Goal: Find specific page/section: Find specific page/section

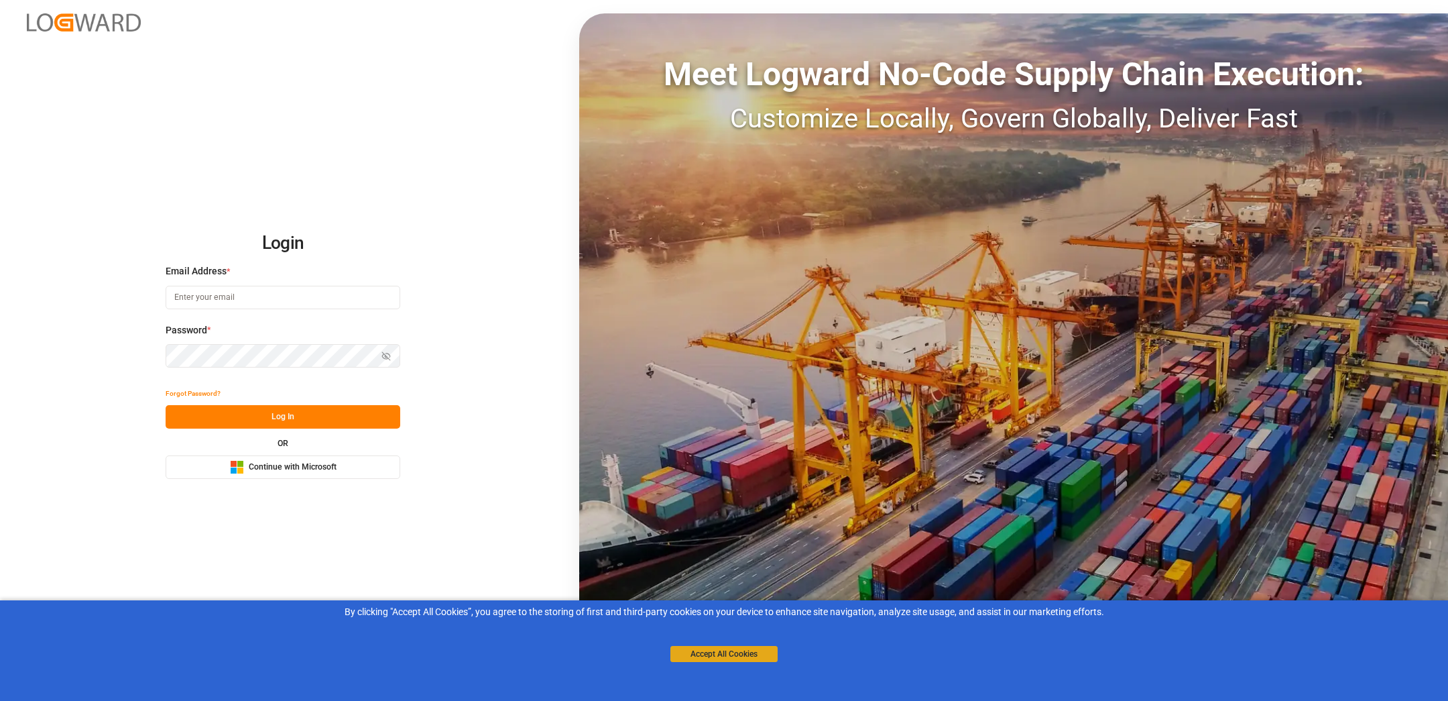
click at [734, 651] on button "Accept All Cookies" at bounding box center [723, 654] width 107 height 16
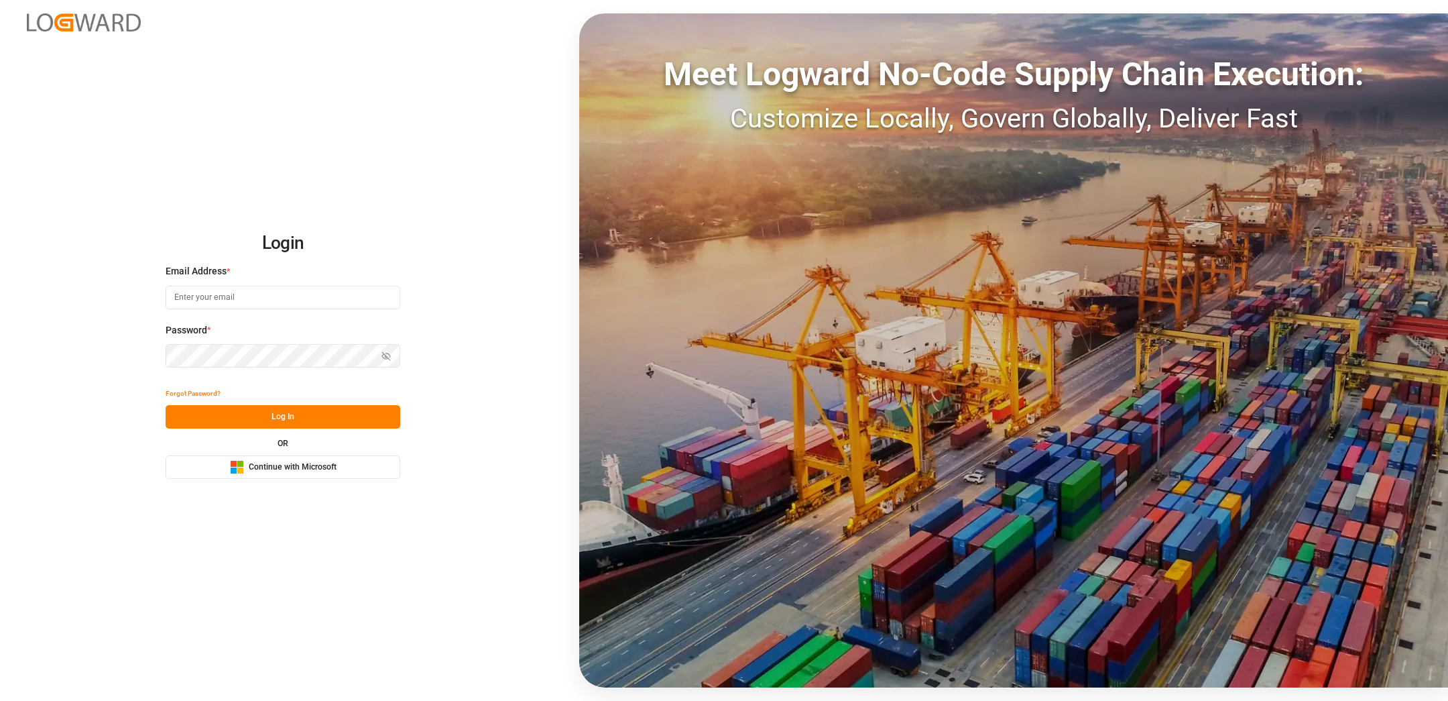
click at [215, 293] on input at bounding box center [283, 297] width 235 height 23
click at [233, 467] on rect at bounding box center [234, 470] width 6 height 6
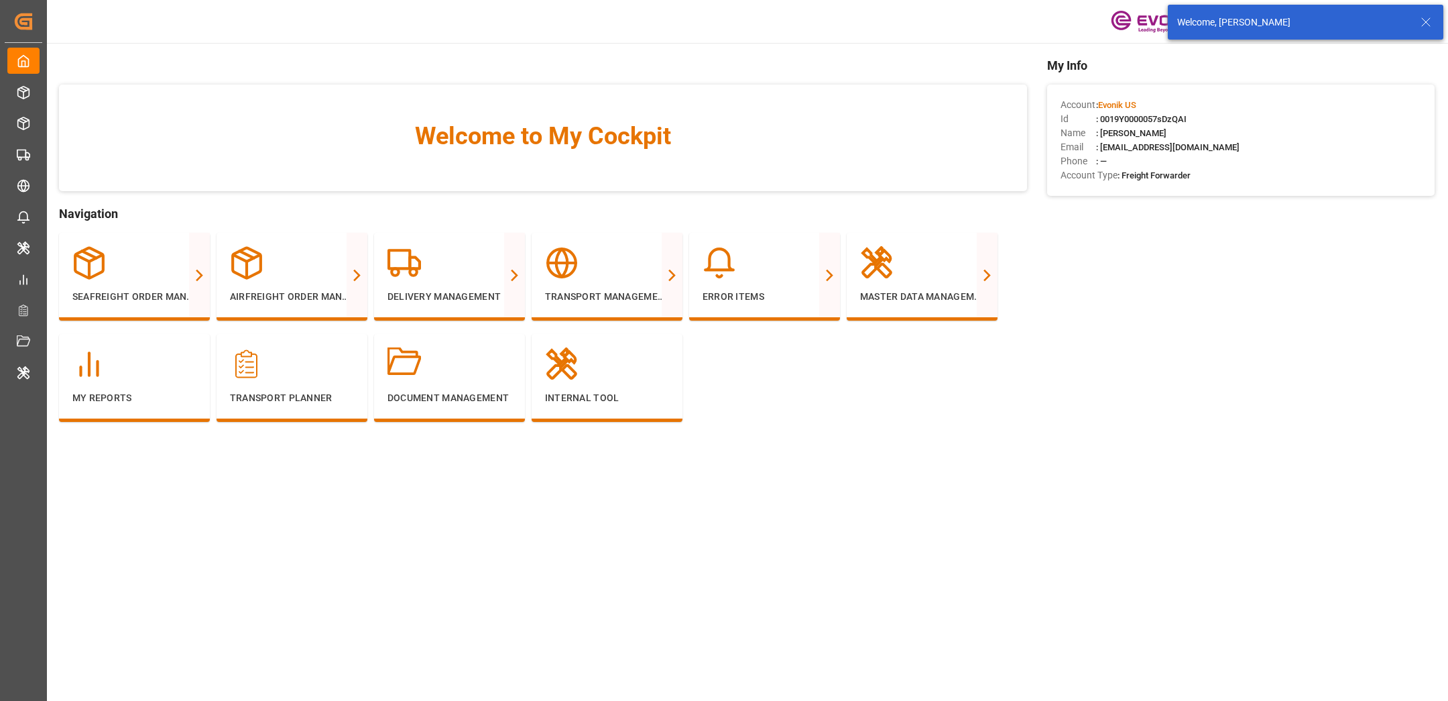
click at [1425, 17] on icon at bounding box center [1426, 22] width 16 height 16
click at [1417, 19] on html "Created by potrace 1.15, written by [PERSON_NAME] [DATE]-[DATE] Created by potr…" at bounding box center [724, 350] width 1448 height 701
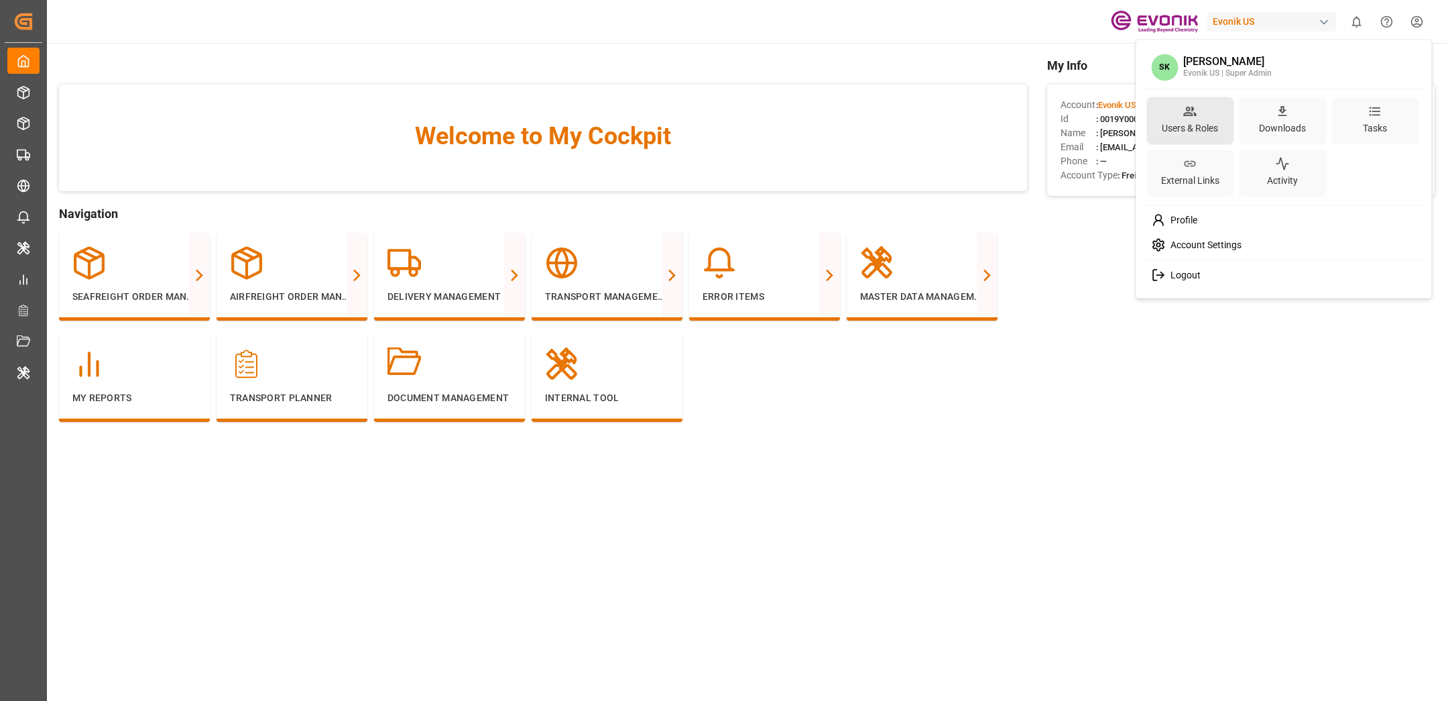
click at [1173, 122] on div "Users & Roles" at bounding box center [1190, 127] width 62 height 19
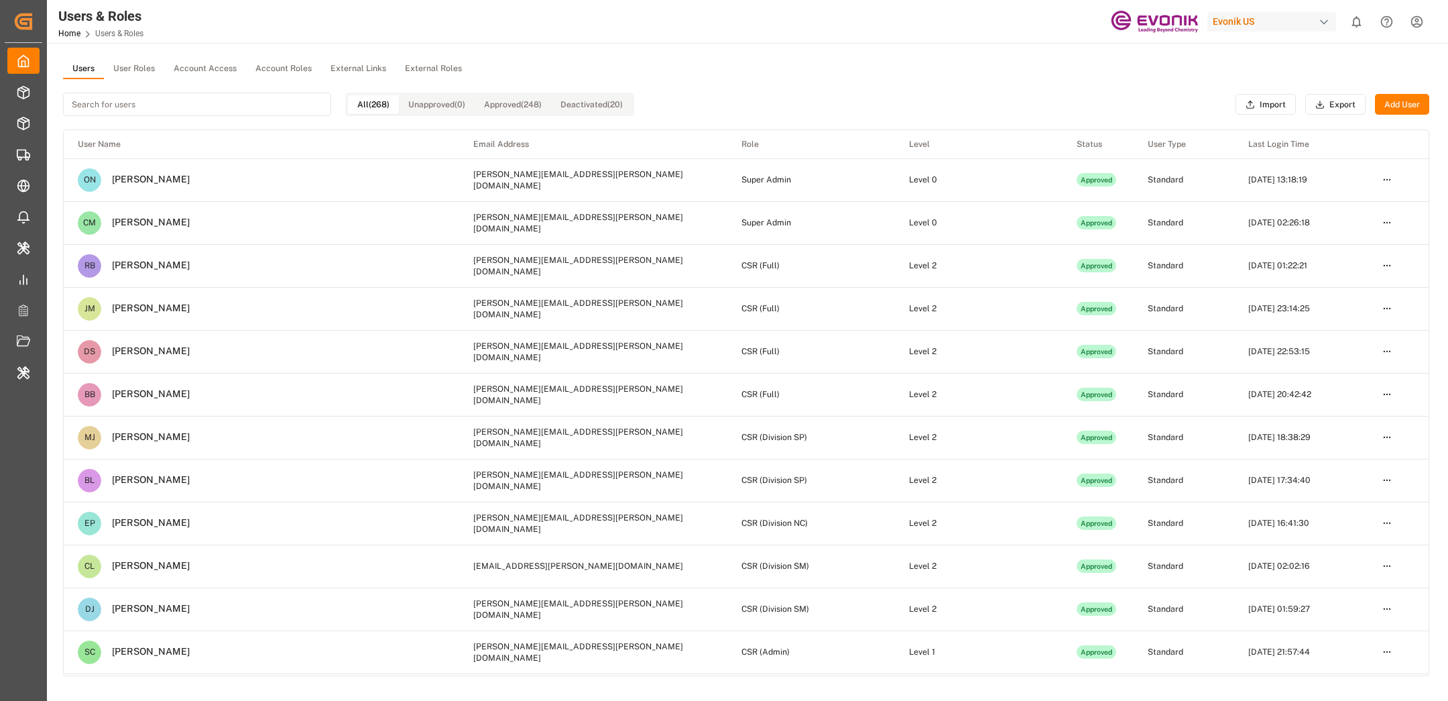
click at [659, 34] on div "Users & Roles Home Users & Roles Evonik US 0 Notifications Only show unread All…" at bounding box center [743, 21] width 1411 height 43
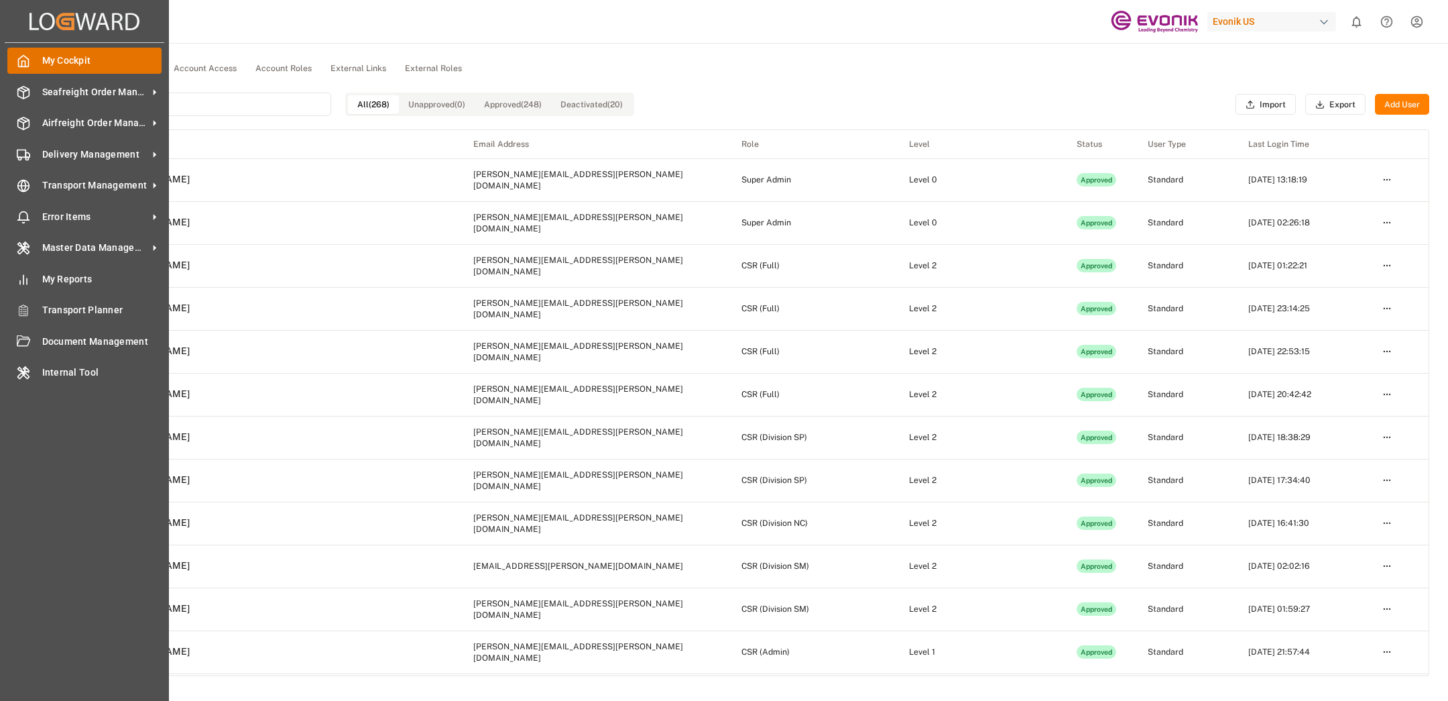
click at [46, 64] on span "My Cockpit" at bounding box center [102, 61] width 120 height 14
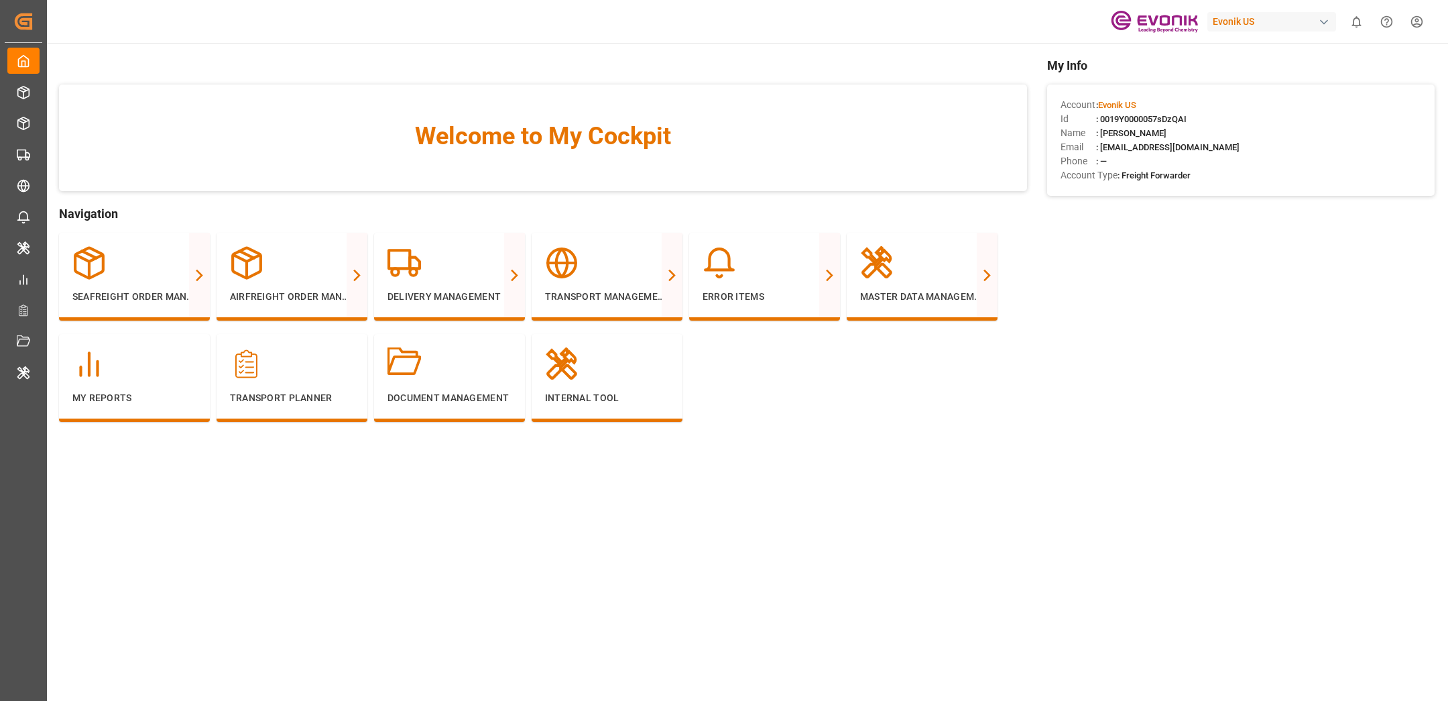
click at [1415, 23] on html "Created by potrace 1.15, written by [PERSON_NAME] [DATE]-[DATE] Created by potr…" at bounding box center [724, 350] width 1448 height 701
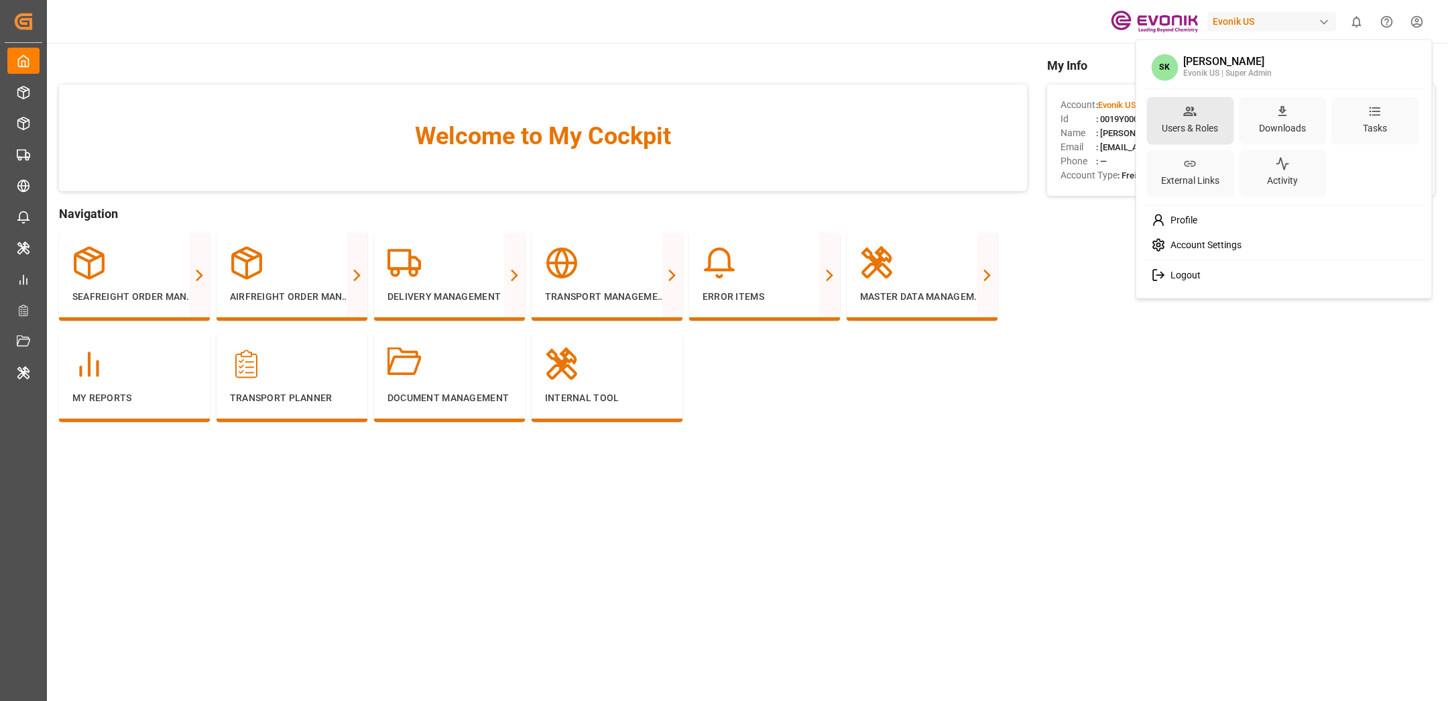
click at [1183, 107] on icon at bounding box center [1190, 111] width 14 height 14
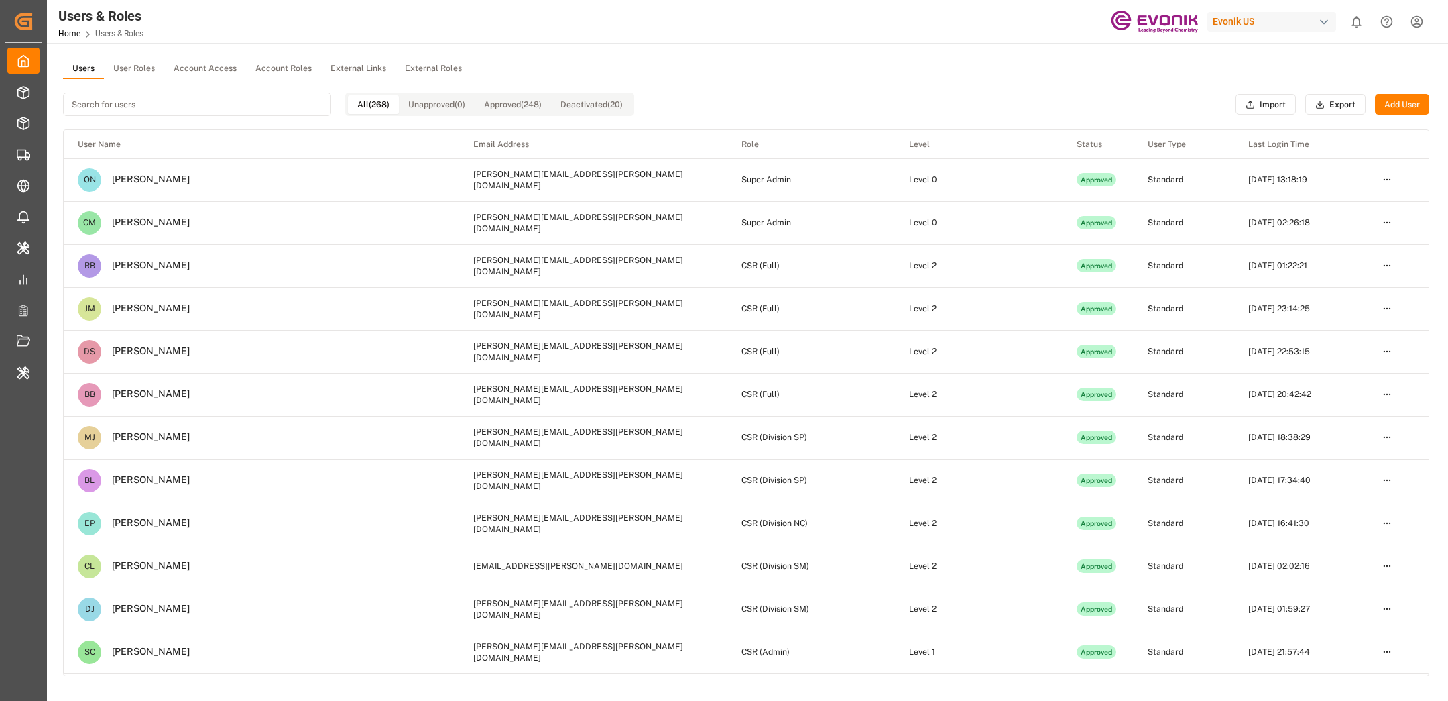
click at [1228, 15] on div "Evonik US" at bounding box center [1271, 21] width 129 height 19
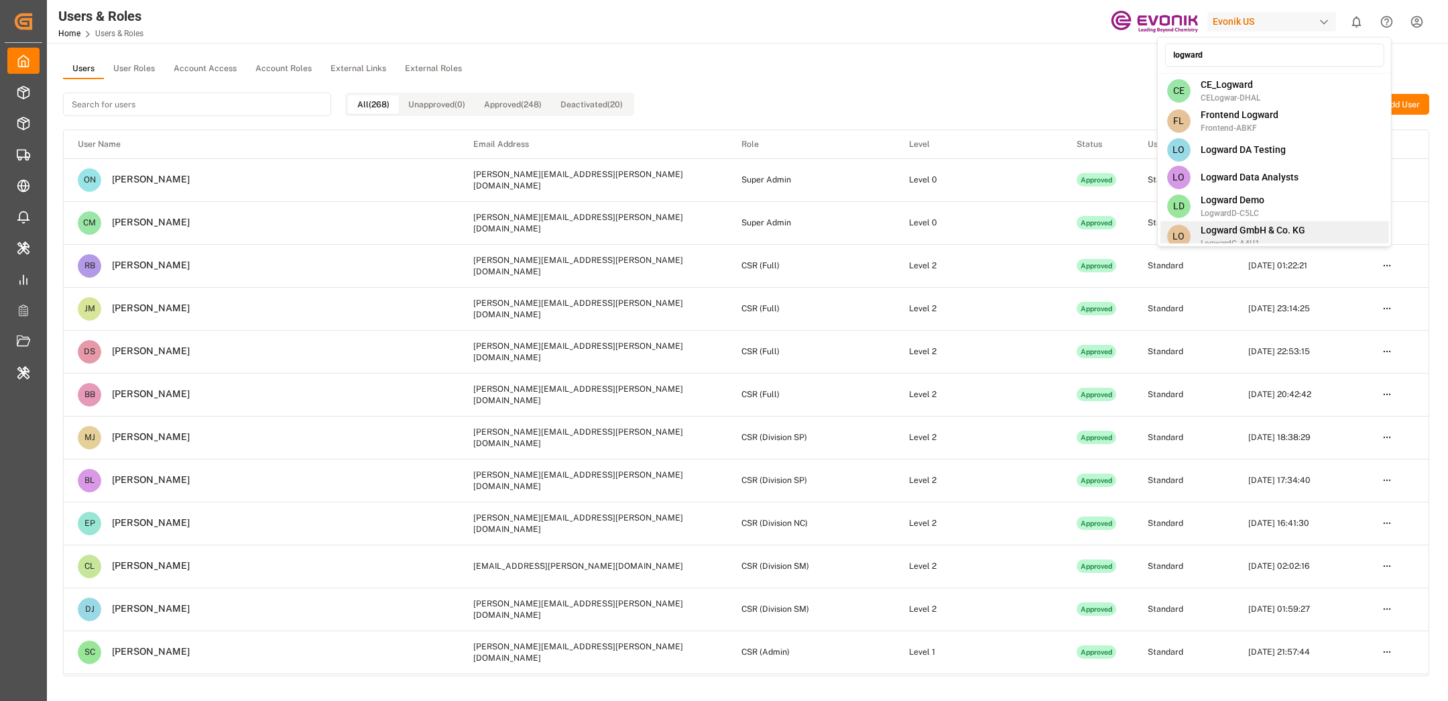
type input "logward"
click at [1228, 229] on span "Logward GmbH & Co. KG" at bounding box center [1253, 230] width 105 height 14
